Goal: Task Accomplishment & Management: Manage account settings

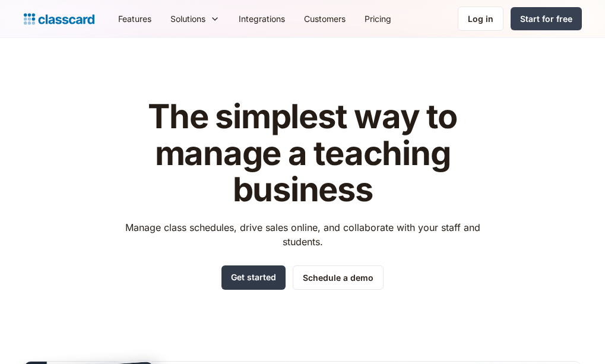
click at [263, 279] on link "Get started" at bounding box center [253, 277] width 64 height 24
click at [483, 18] on div "Log in" at bounding box center [481, 18] width 26 height 12
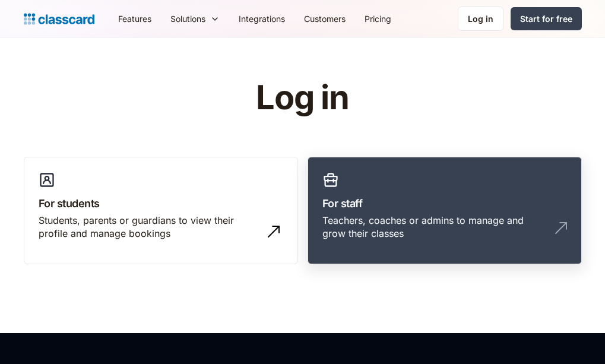
click at [393, 205] on h3 "For staff" at bounding box center [444, 203] width 244 height 16
